Goal: Information Seeking & Learning: Find specific page/section

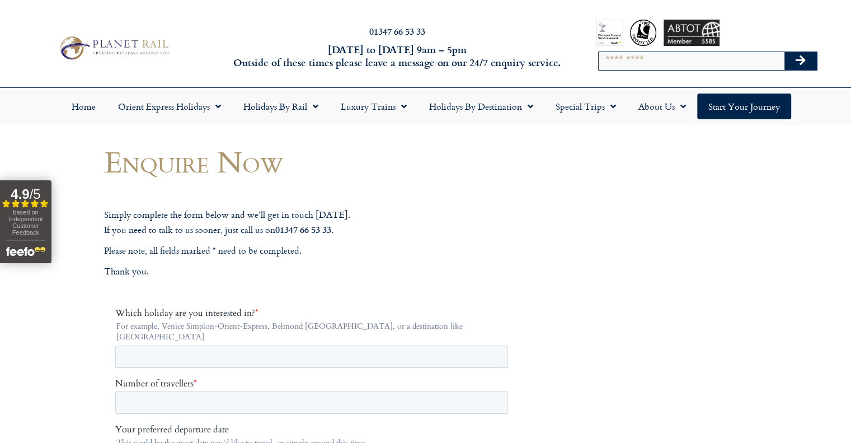
click at [99, 52] on img at bounding box center [113, 48] width 116 height 29
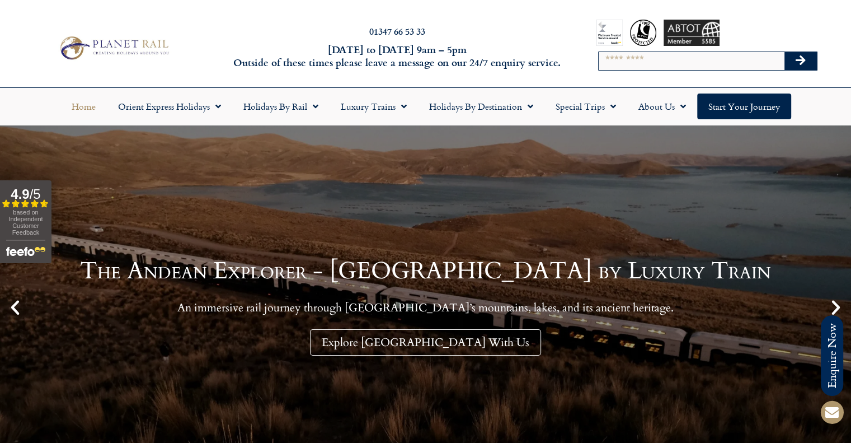
click at [662, 64] on input "Search" at bounding box center [692, 61] width 186 height 18
type input "***"
click at [785, 52] on button "Search" at bounding box center [801, 61] width 32 height 18
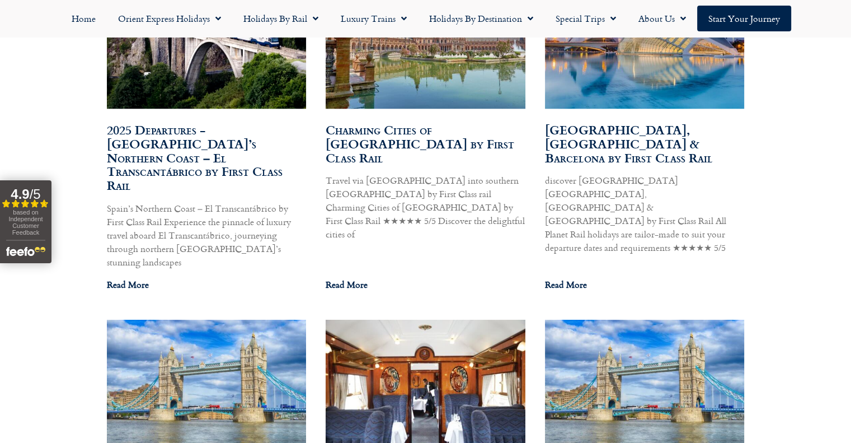
scroll to position [528, 0]
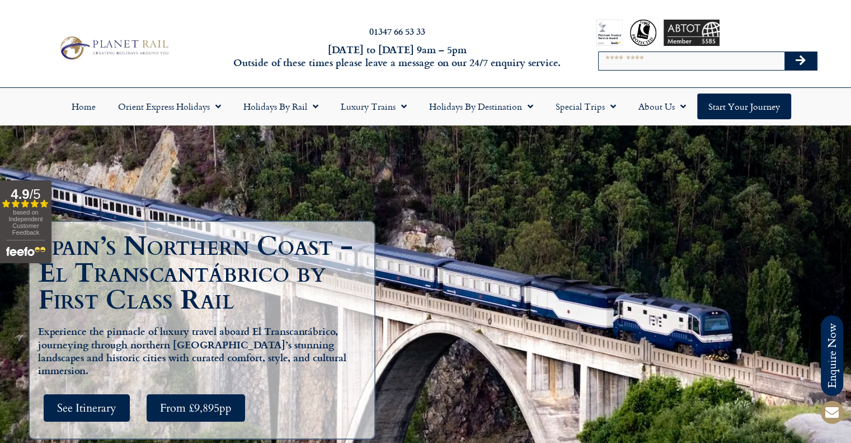
click at [640, 69] on input "Search" at bounding box center [692, 61] width 186 height 18
type input "**********"
click at [785, 52] on button "Search" at bounding box center [801, 61] width 32 height 18
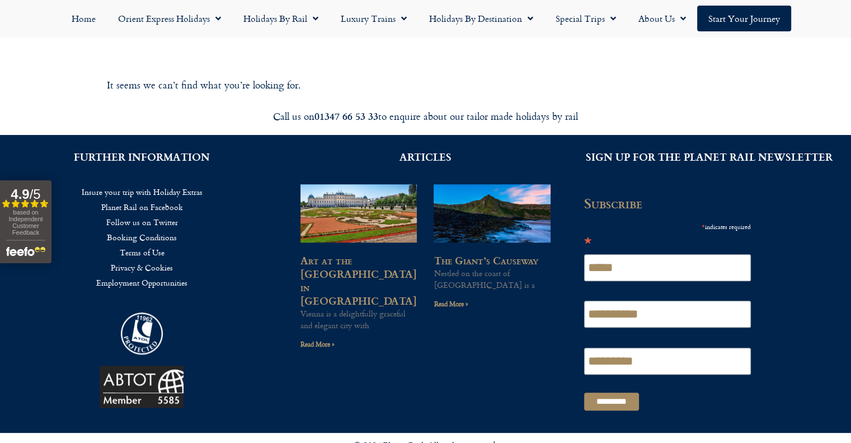
scroll to position [663, 0]
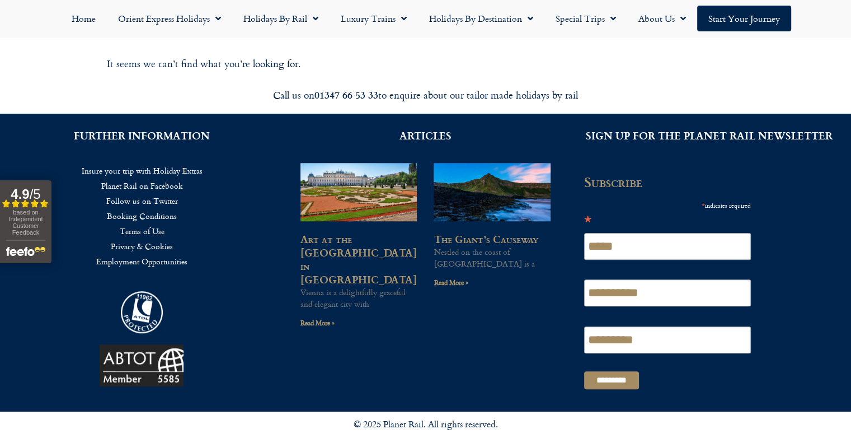
click at [139, 261] on link "Employment Opportunities" at bounding box center [142, 261] width 250 height 15
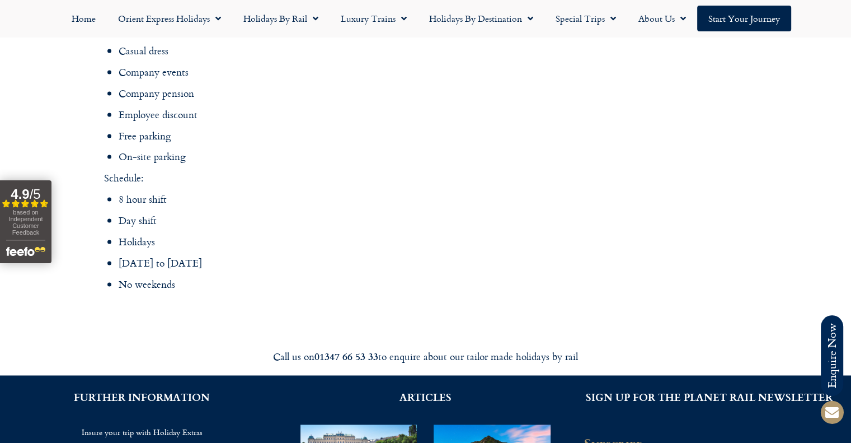
scroll to position [1847, 0]
